Goal: Transaction & Acquisition: Purchase product/service

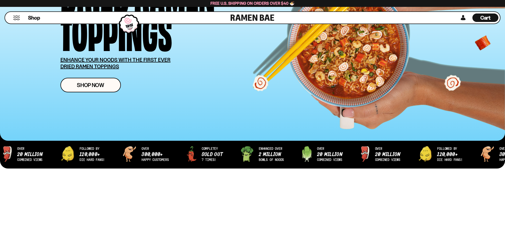
scroll to position [79, 0]
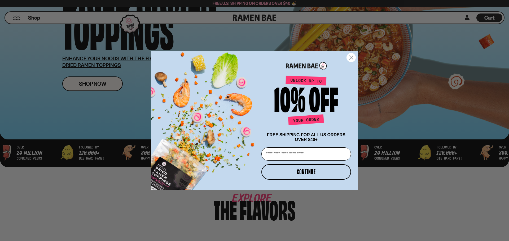
click at [350, 58] on circle "Close dialog" at bounding box center [350, 57] width 9 height 9
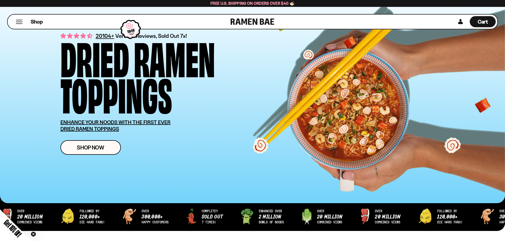
scroll to position [0, 0]
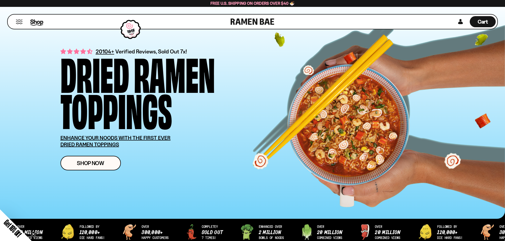
click at [37, 23] on span "Shop" at bounding box center [36, 22] width 13 height 8
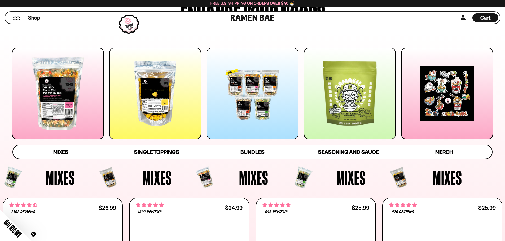
scroll to position [53, 0]
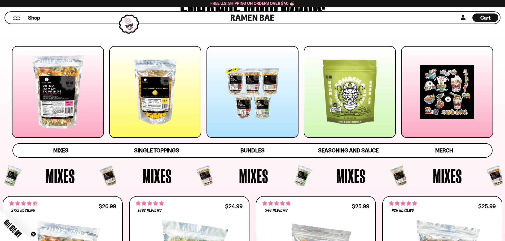
click at [158, 96] on div at bounding box center [155, 92] width 92 height 92
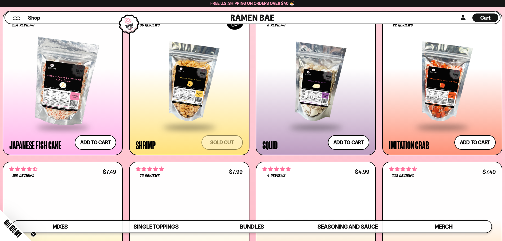
scroll to position [583, 0]
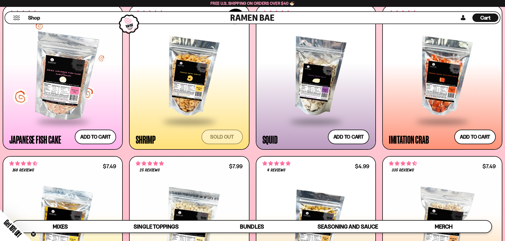
click at [49, 100] on div at bounding box center [62, 77] width 107 height 88
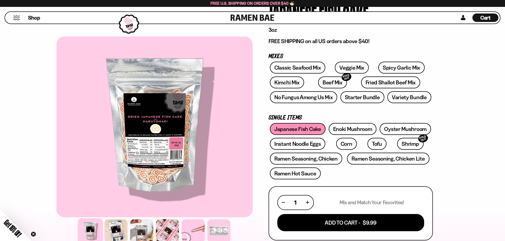
scroll to position [53, 0]
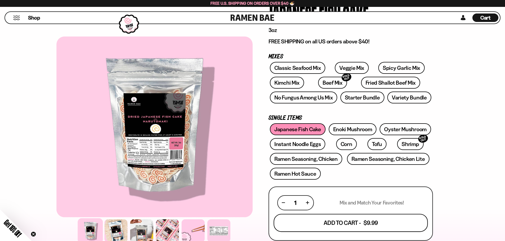
click at [347, 223] on button "Add To Cart - $9.99" at bounding box center [350, 223] width 154 height 18
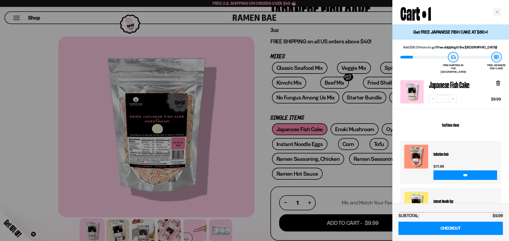
click at [256, 108] on div at bounding box center [254, 120] width 509 height 241
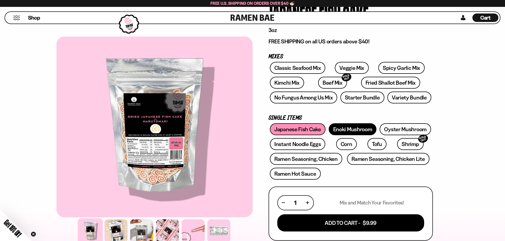
click at [348, 129] on link "Enoki Mushroom" at bounding box center [352, 129] width 48 height 12
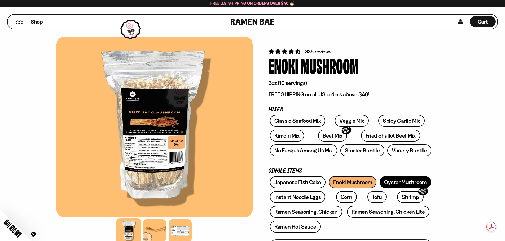
click at [408, 182] on link "Oyster Mushroom" at bounding box center [404, 182] width 51 height 12
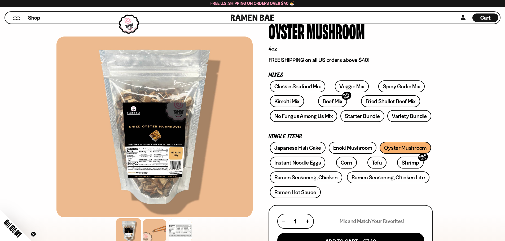
scroll to position [53, 0]
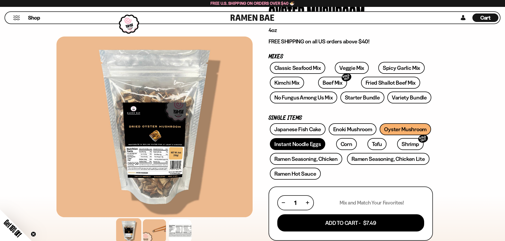
click at [297, 145] on link "Instant Noodle Eggs" at bounding box center [297, 144] width 55 height 12
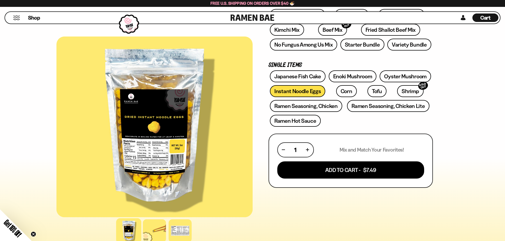
scroll to position [53, 0]
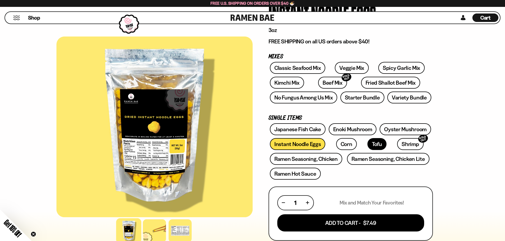
click at [367, 145] on link "Tofu" at bounding box center [376, 144] width 19 height 12
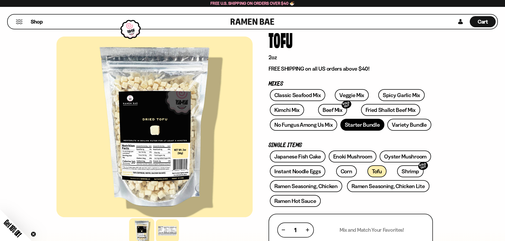
scroll to position [26, 0]
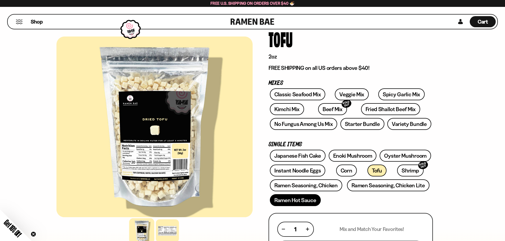
click at [298, 199] on link "Ramen Hot Sauce" at bounding box center [295, 200] width 51 height 12
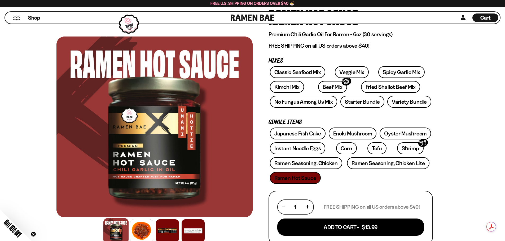
scroll to position [53, 0]
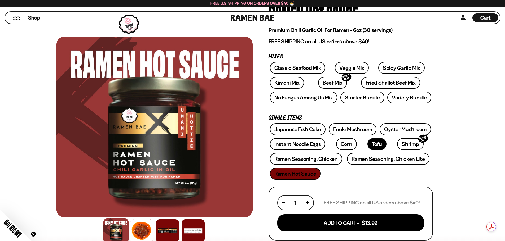
click at [367, 143] on link "Tofu" at bounding box center [376, 144] width 19 height 12
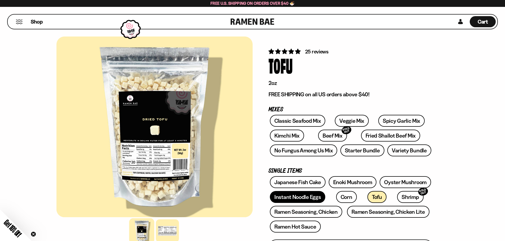
click at [309, 198] on link "Instant Noodle Eggs" at bounding box center [297, 197] width 55 height 12
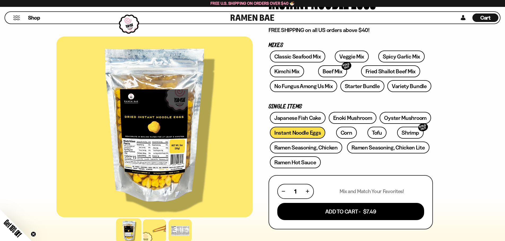
scroll to position [79, 0]
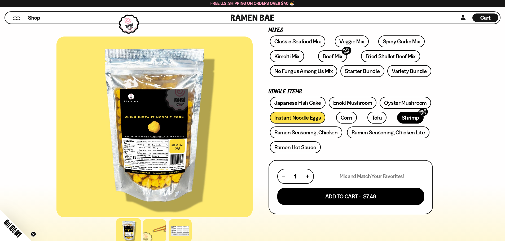
click at [397, 117] on link "Shrimp SOLD OUT" at bounding box center [410, 118] width 26 height 12
